Goal: Transaction & Acquisition: Purchase product/service

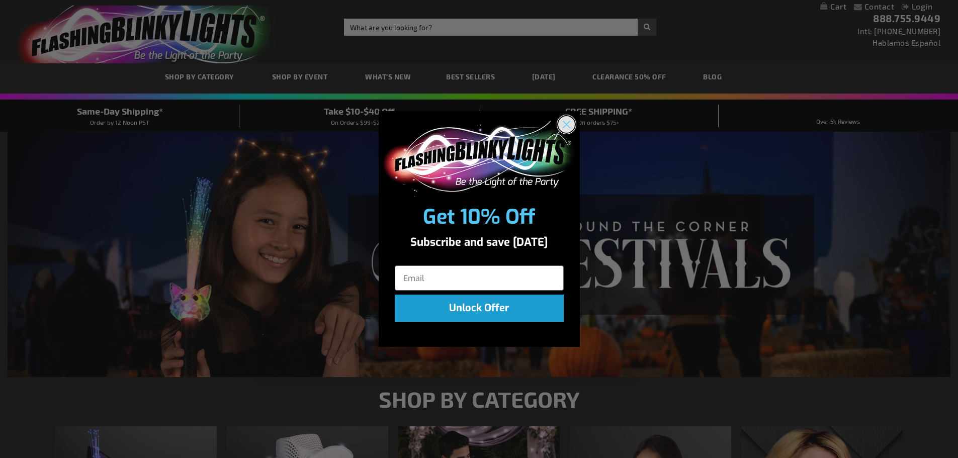
click at [566, 125] on icon "Close dialog" at bounding box center [566, 124] width 7 height 7
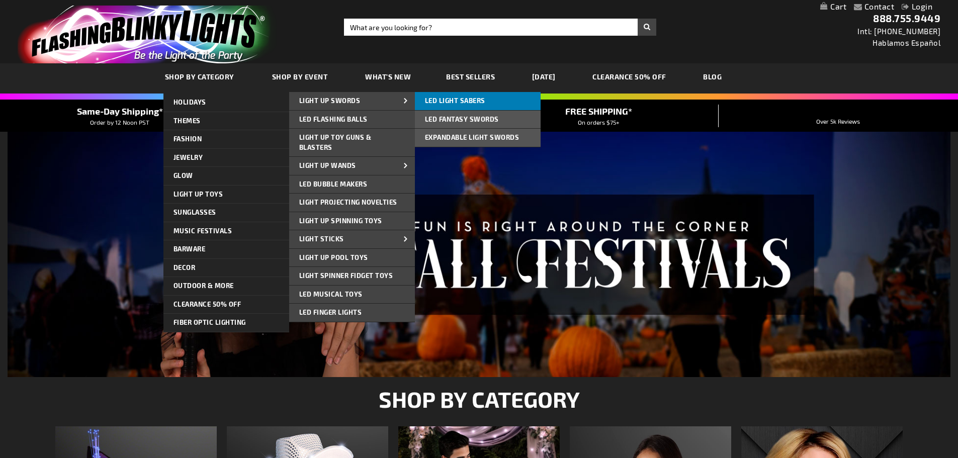
click at [428, 97] on span "LED Light Sabers" at bounding box center [455, 101] width 60 height 8
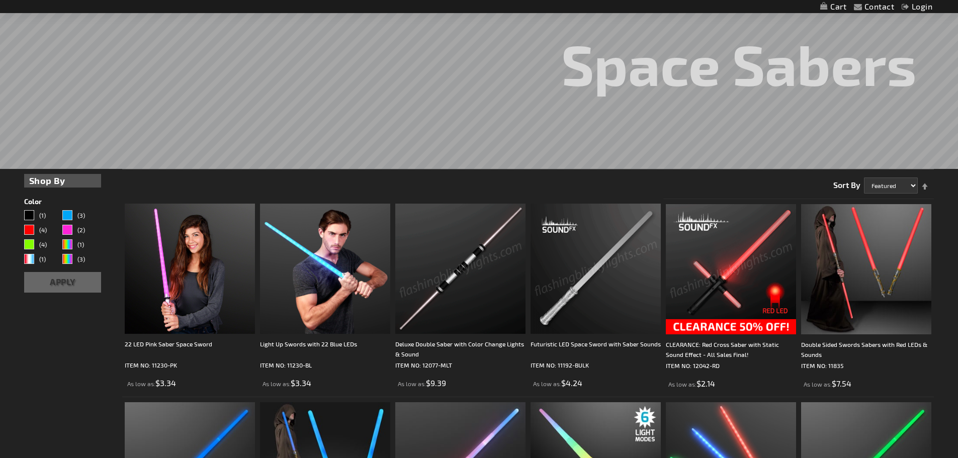
click at [463, 254] on img at bounding box center [460, 269] width 130 height 130
